Goal: Information Seeking & Learning: Understand process/instructions

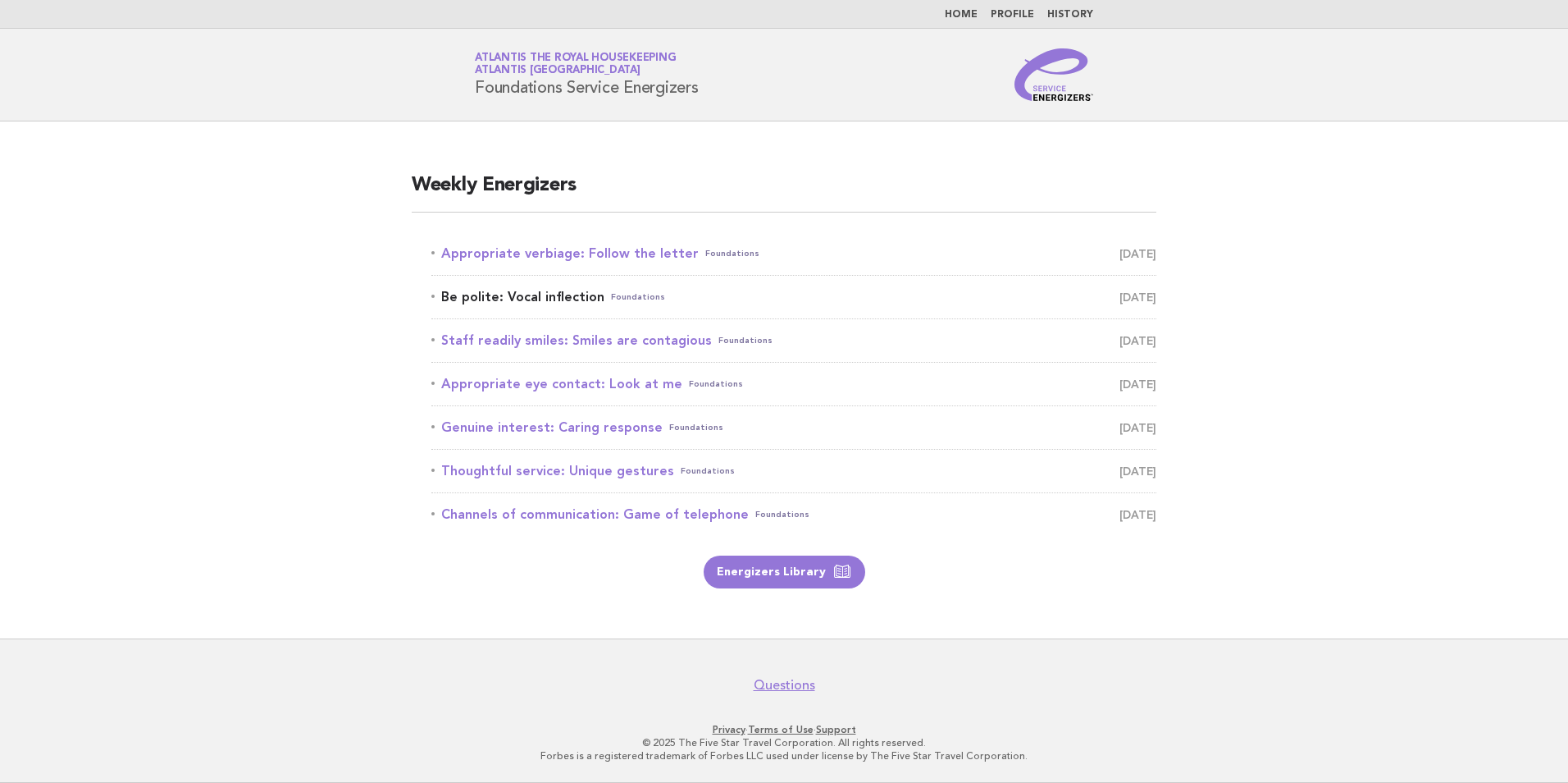
click at [525, 293] on link "Be polite: Vocal inflection Foundations [DATE]" at bounding box center [794, 297] width 725 height 23
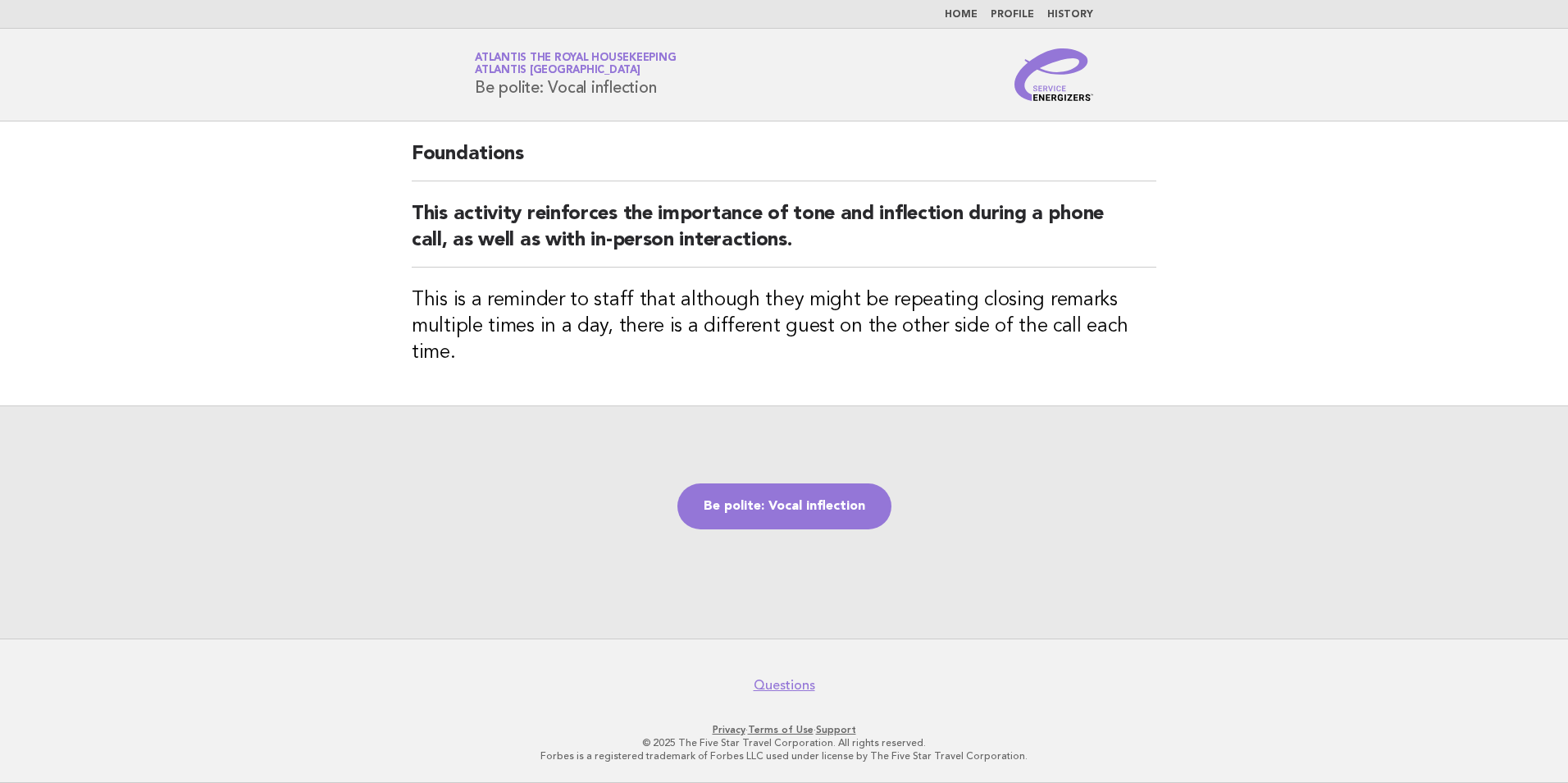
click at [273, 161] on main "Foundations This activity reinforces the importance of tone and inflection duri…" at bounding box center [784, 379] width 1568 height 517
click at [775, 494] on link "Be polite: Vocal inflection" at bounding box center [784, 505] width 214 height 46
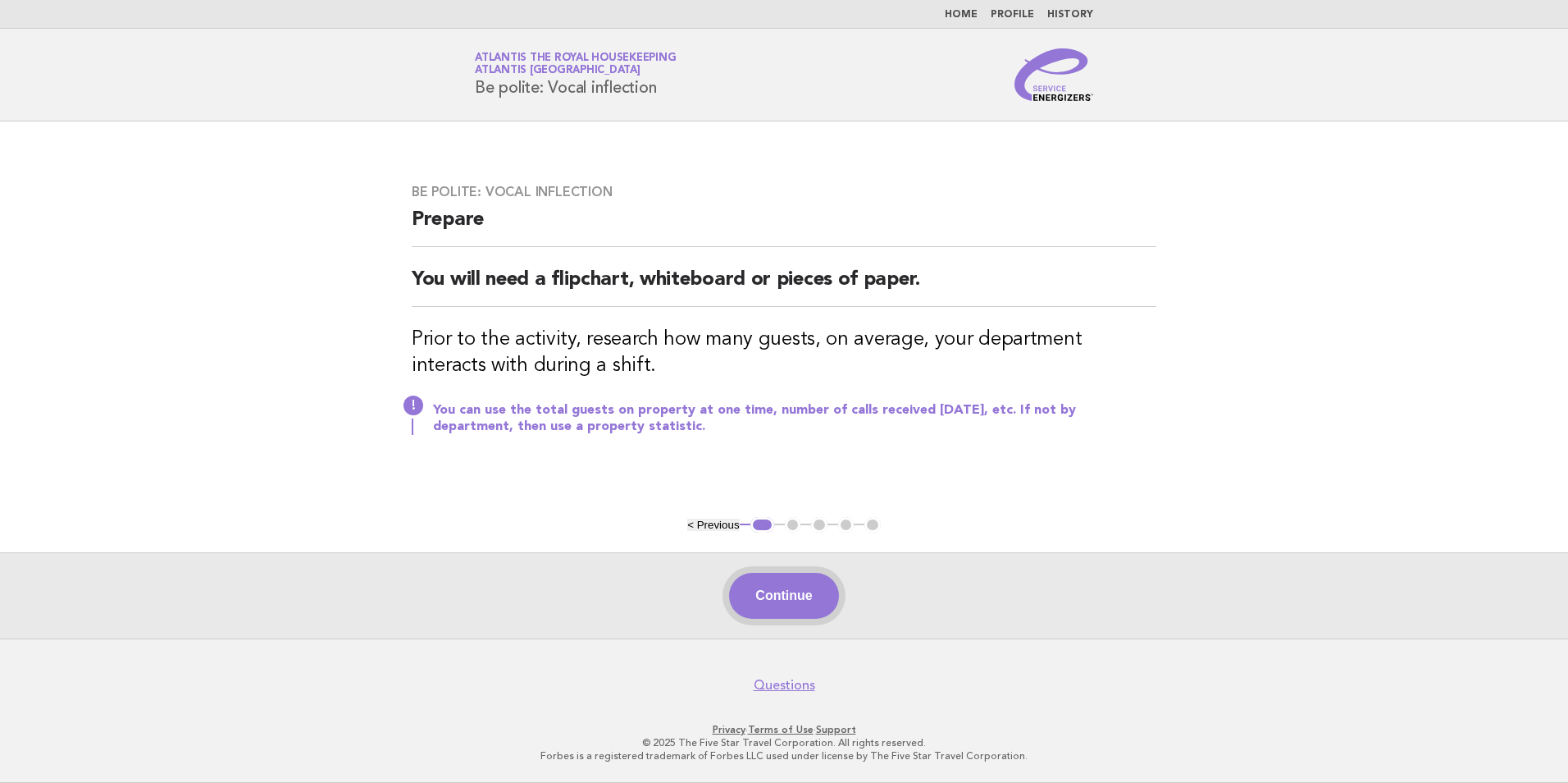
click at [772, 595] on button "Continue" at bounding box center [784, 595] width 109 height 46
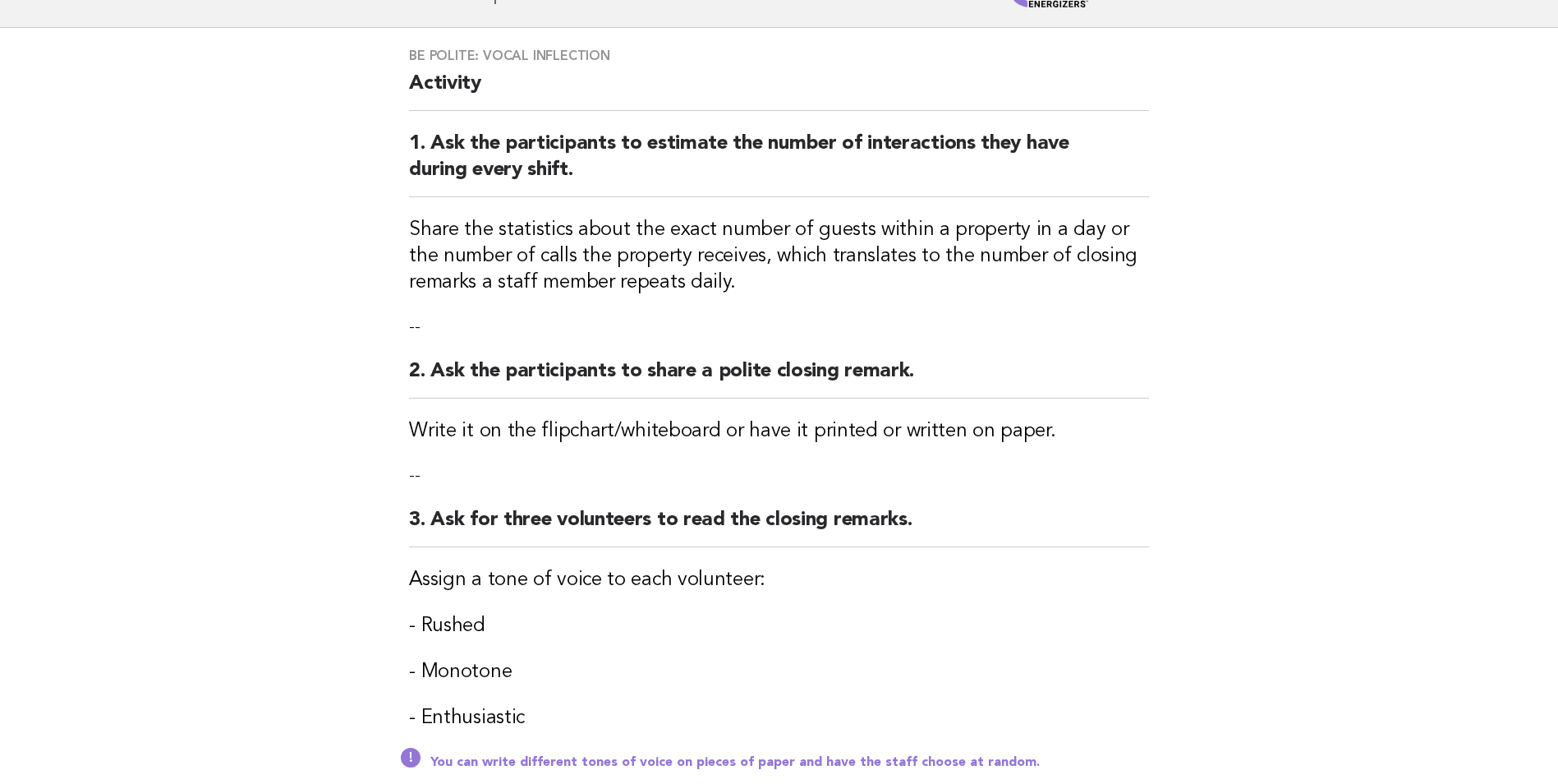
scroll to position [386, 0]
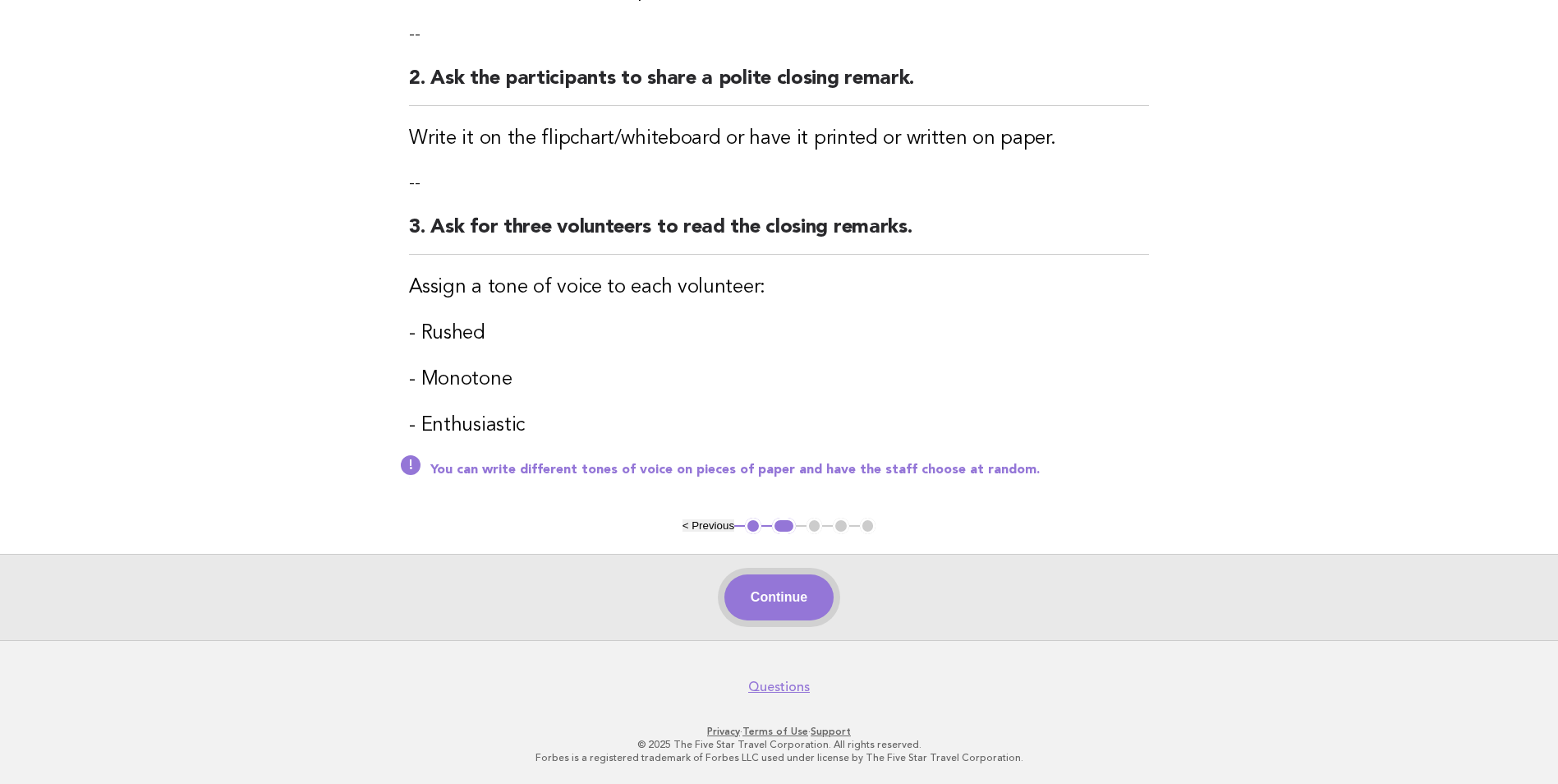
click at [794, 604] on button "Continue" at bounding box center [779, 597] width 109 height 46
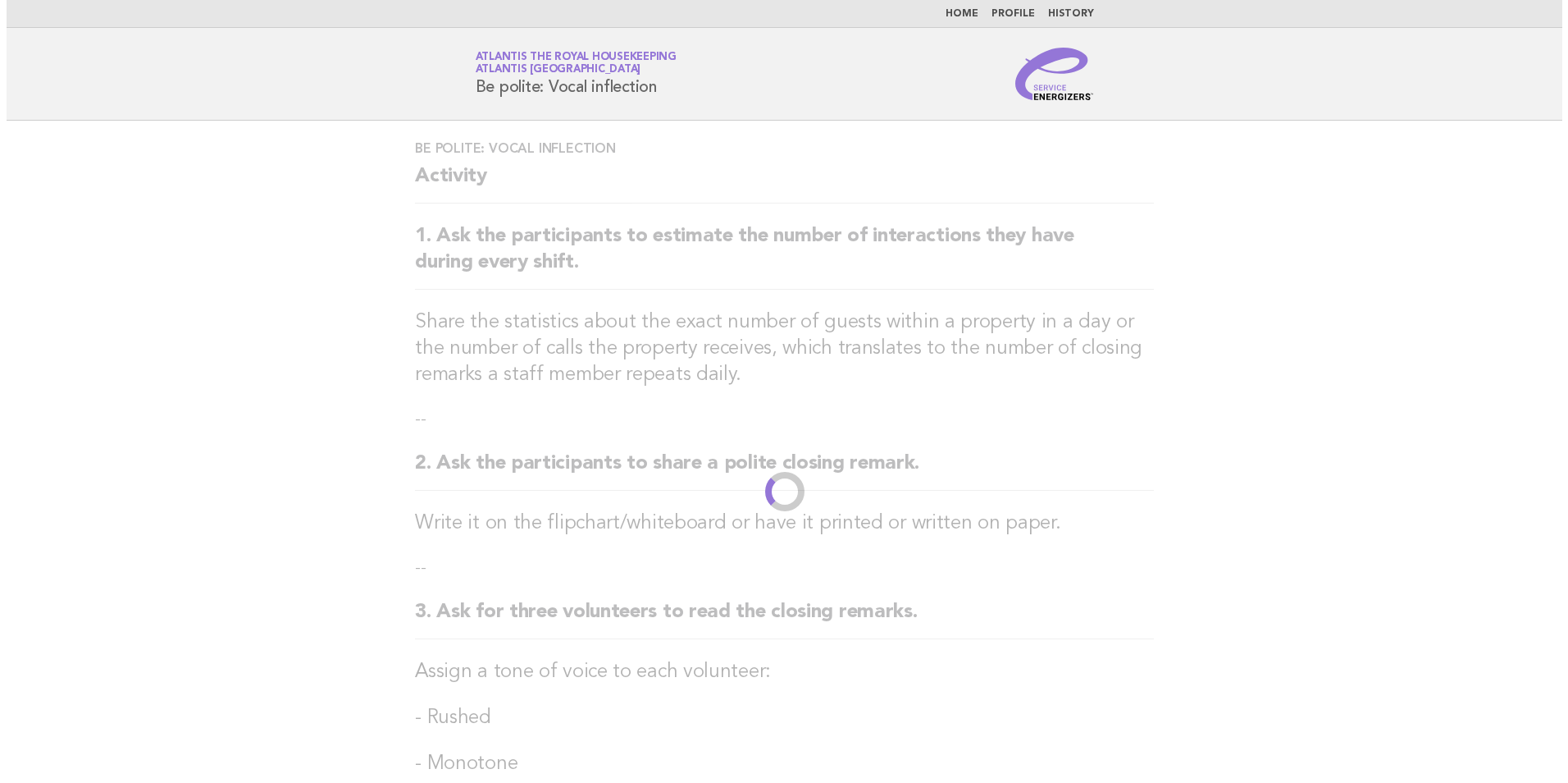
scroll to position [0, 0]
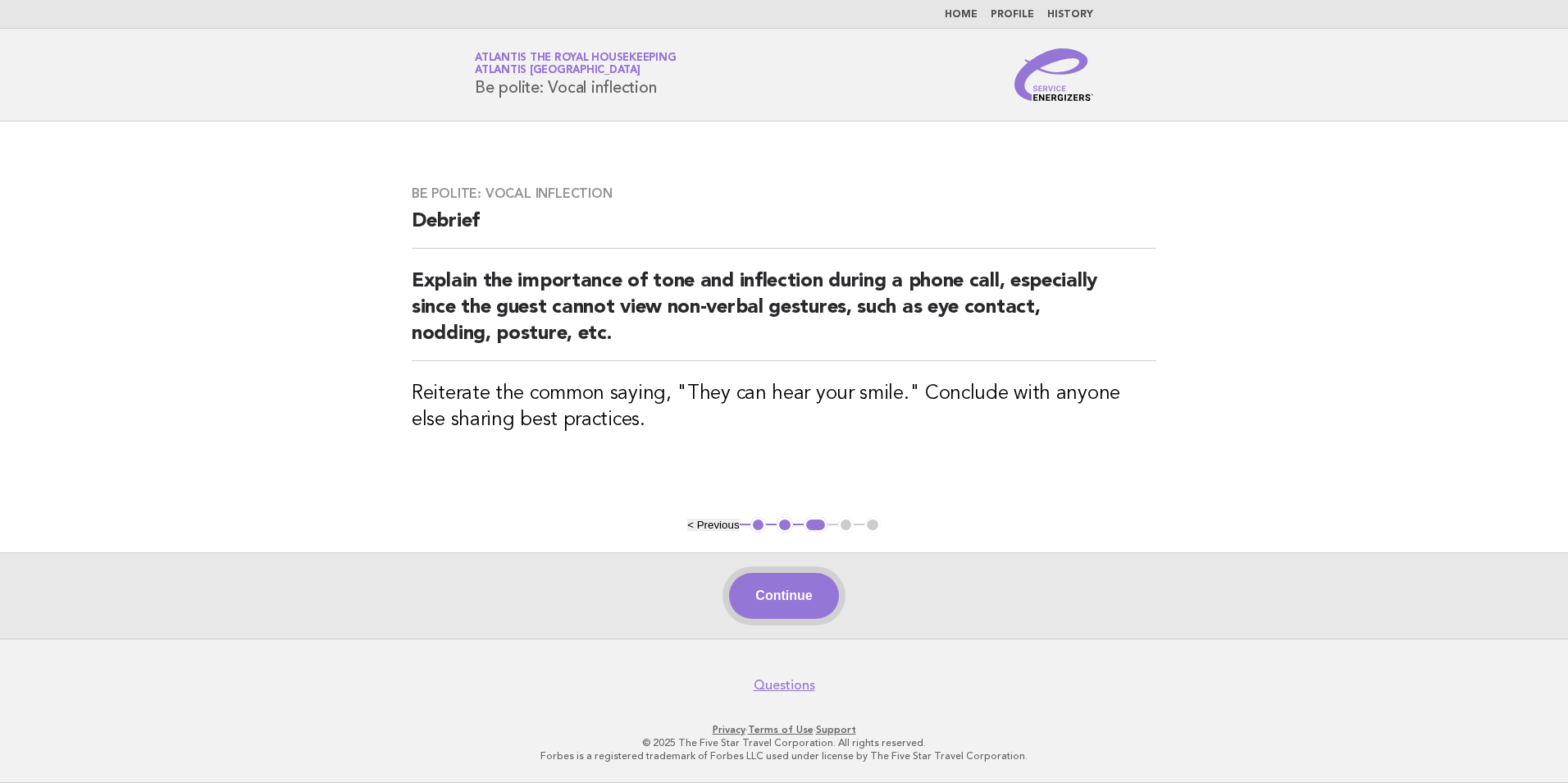
click at [776, 588] on button "Continue" at bounding box center [784, 595] width 109 height 46
